Goal: Find specific fact: Find specific fact

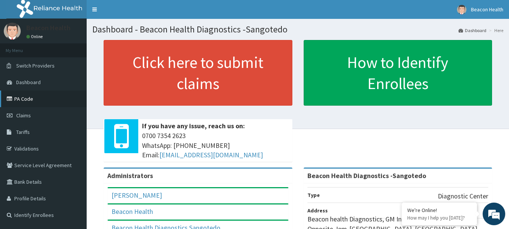
click at [22, 100] on link "PA Code" at bounding box center [43, 99] width 87 height 17
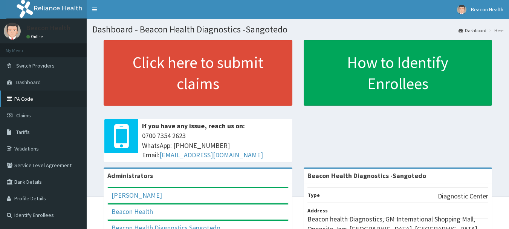
click at [25, 102] on link "PA Code" at bounding box center [43, 99] width 87 height 17
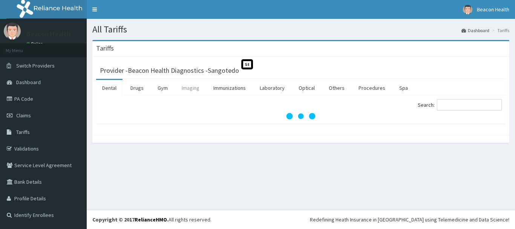
click at [190, 87] on link "Imaging" at bounding box center [191, 88] width 30 height 16
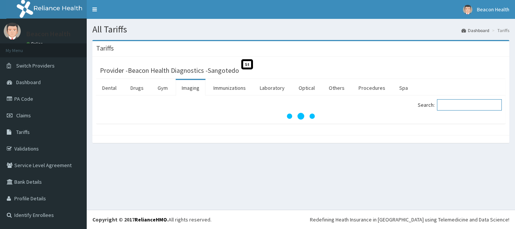
paste input "Xray Hip Joint Ap & Lt (2 Views)"
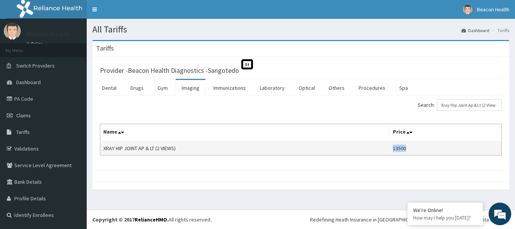
drag, startPoint x: 397, startPoint y: 149, endPoint x: 413, endPoint y: 147, distance: 15.9
click at [413, 147] on td "13500" at bounding box center [446, 148] width 112 height 14
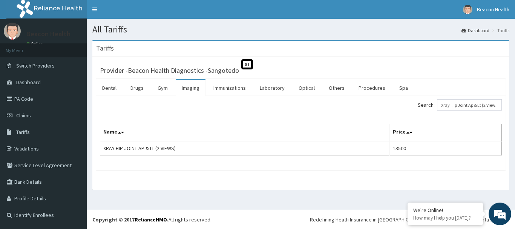
drag, startPoint x: 401, startPoint y: 149, endPoint x: 414, endPoint y: 64, distance: 86.2
click at [414, 64] on div "Provider - Beacon Health Diagnostics -Sangotedo St" at bounding box center [301, 69] width 410 height 18
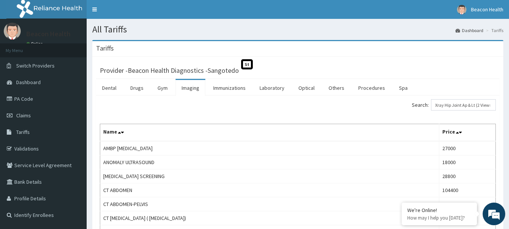
click at [376, 106] on div "Search: Xray Hip Joint Ap & Lt (2 Views)" at bounding box center [400, 105] width 193 height 13
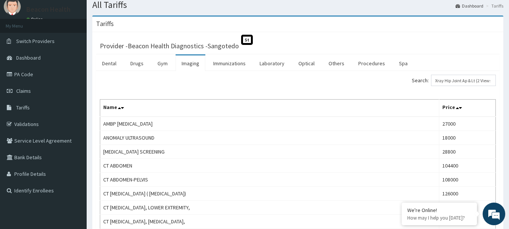
scroll to position [16, 0]
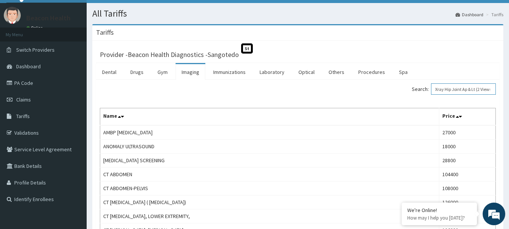
click at [487, 92] on input "Xray Hip Joint Ap & Lt (2 Views)" at bounding box center [463, 88] width 65 height 11
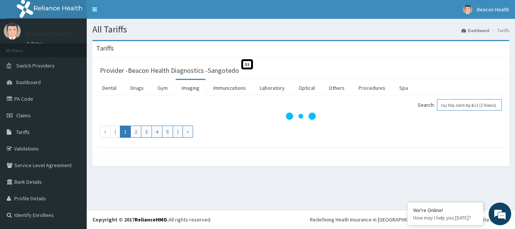
scroll to position [0, 9]
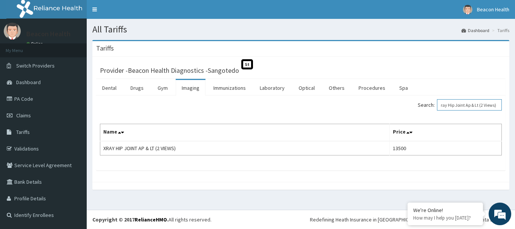
type input "Xray Hip Joint Ap & Lt (2 Views)"
